Goal: Information Seeking & Learning: Learn about a topic

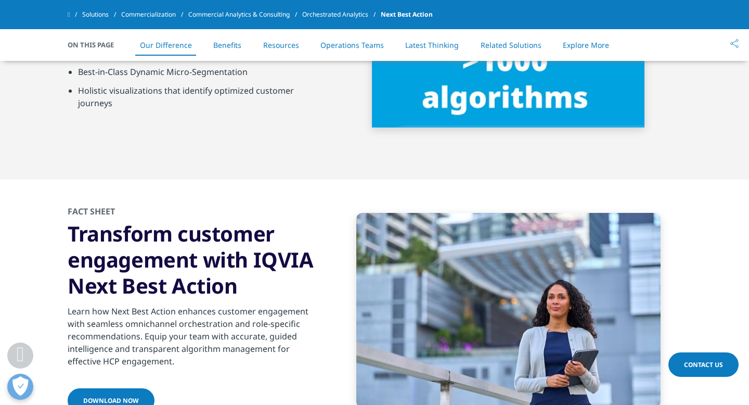
scroll to position [876, 0]
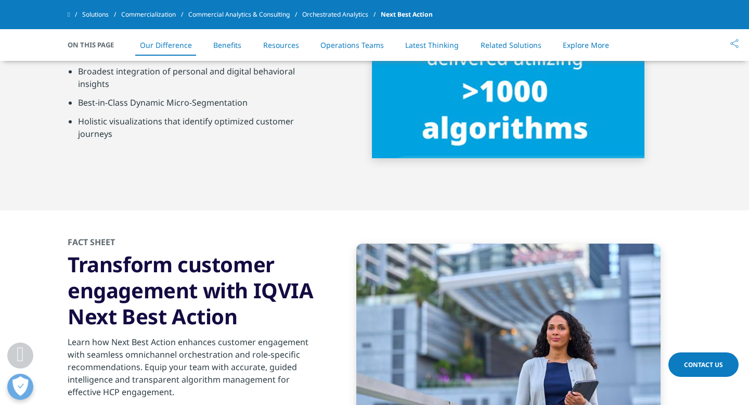
click at [2, 125] on div "BREADTH & DEPTH PROVEN AI/ML" at bounding box center [374, 33] width 749 height 353
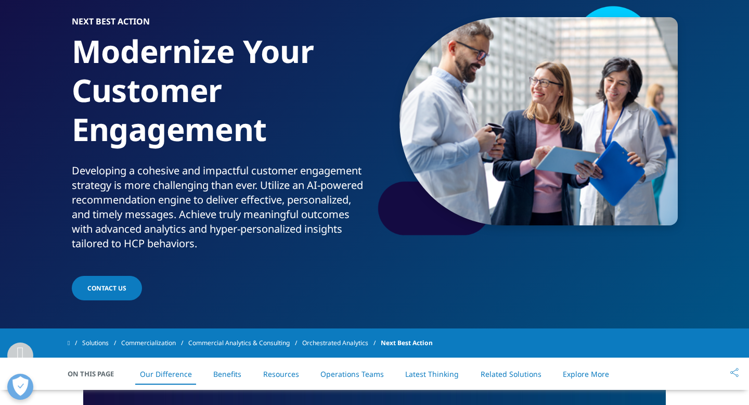
scroll to position [0, 0]
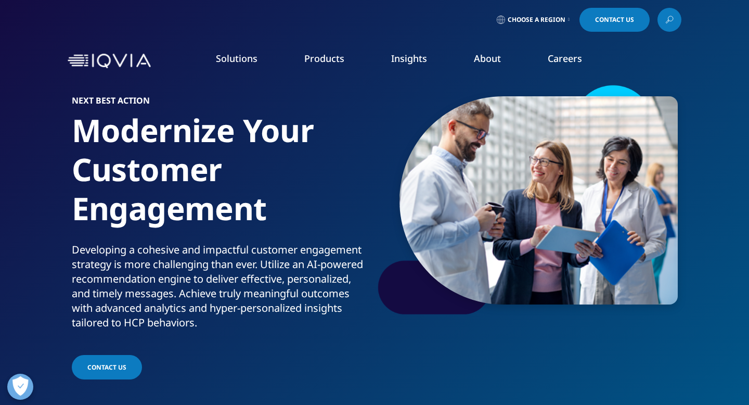
click at [97, 316] on link "Clinical Data Analytics Solutions" at bounding box center [107, 315] width 173 height 11
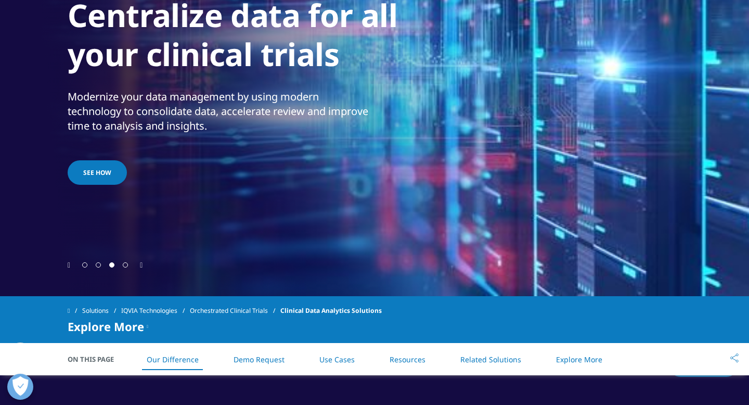
scroll to position [149, 0]
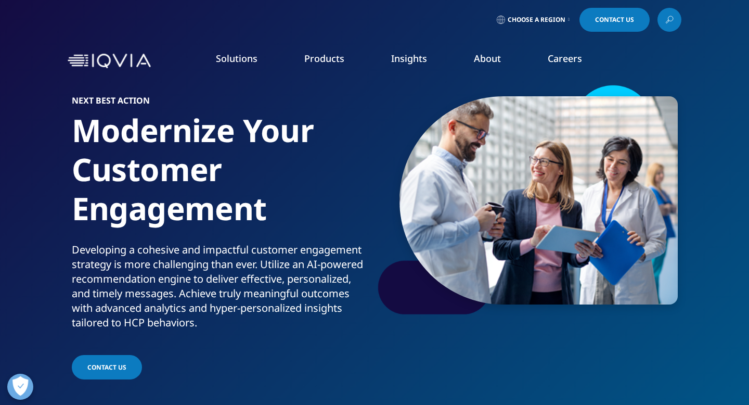
click at [53, 188] on link "Clinical Trial Payments" at bounding box center [107, 188] width 173 height 11
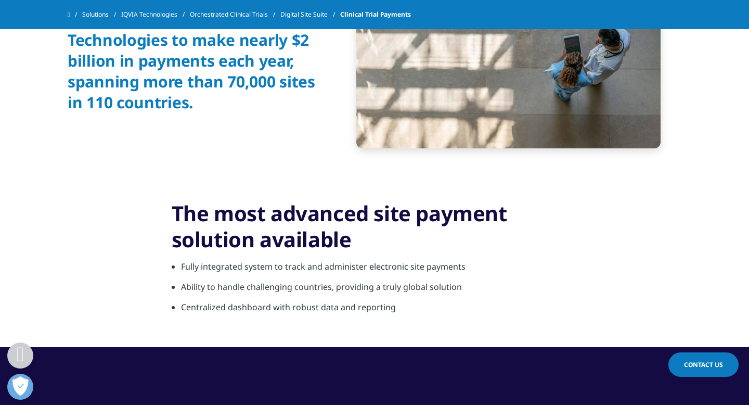
scroll to position [2470, 0]
